Goal: Check status

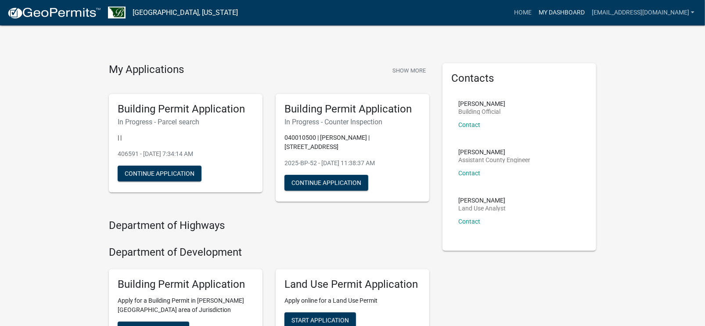
click at [587, 12] on link "My Dashboard" at bounding box center [561, 12] width 53 height 17
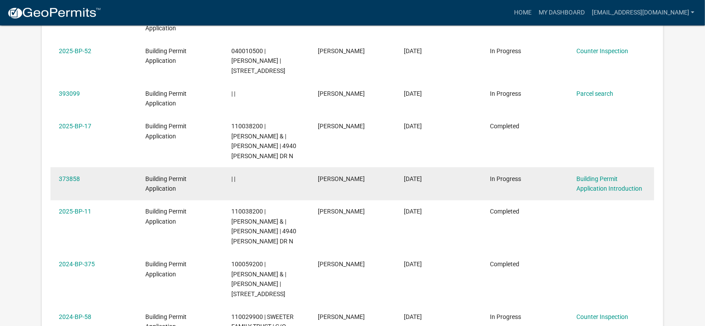
scroll to position [300, 0]
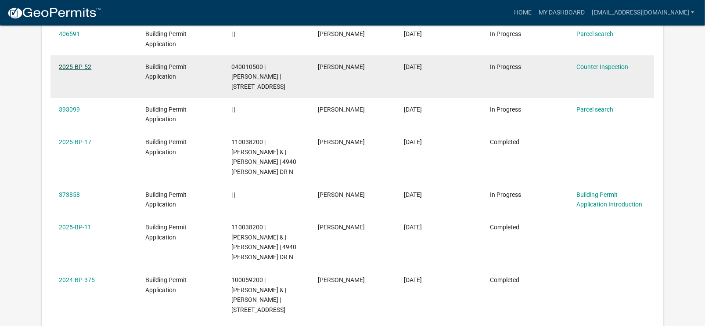
click at [69, 67] on link "2025-BP-52" at bounding box center [75, 66] width 32 height 7
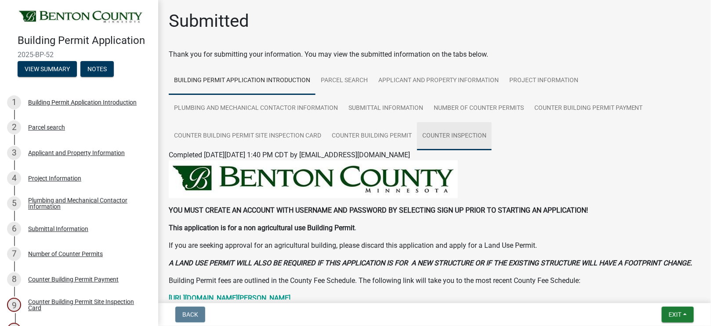
click at [462, 134] on link "Counter Inspection" at bounding box center [454, 136] width 75 height 28
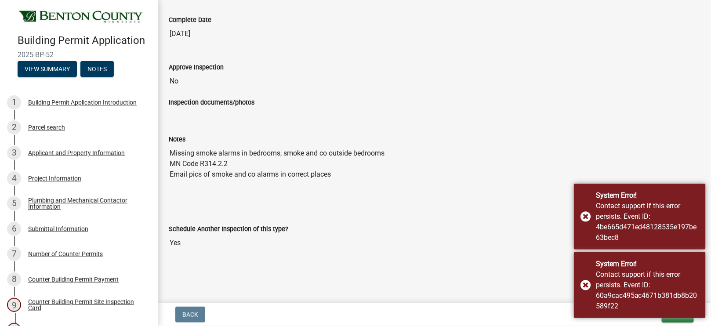
scroll to position [255, 0]
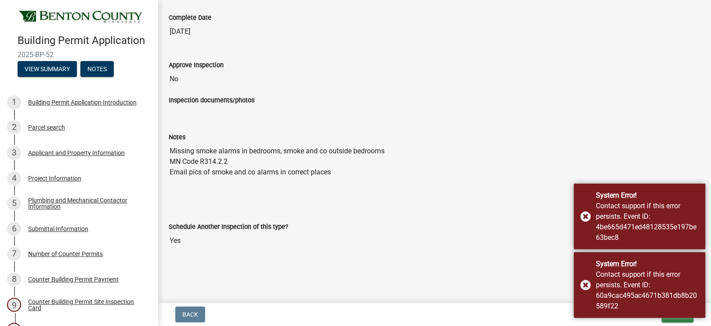
drag, startPoint x: 171, startPoint y: 150, endPoint x: 344, endPoint y: 170, distance: 174.6
click at [344, 170] on textarea "Missing smoke alarms in bedrooms, smoke and co outside bedrooms MN Code R314.2.…" at bounding box center [434, 172] width 531 height 60
